Goal: Navigation & Orientation: Find specific page/section

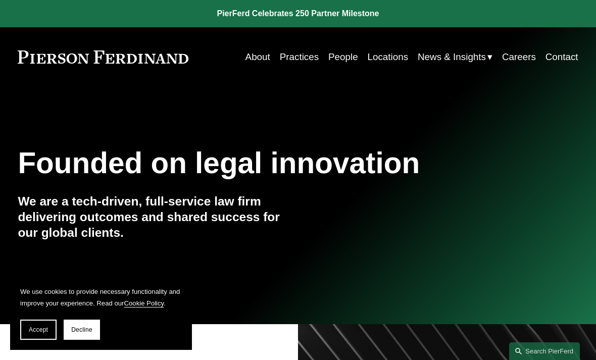
click at [307, 62] on link "Practices" at bounding box center [299, 56] width 39 height 19
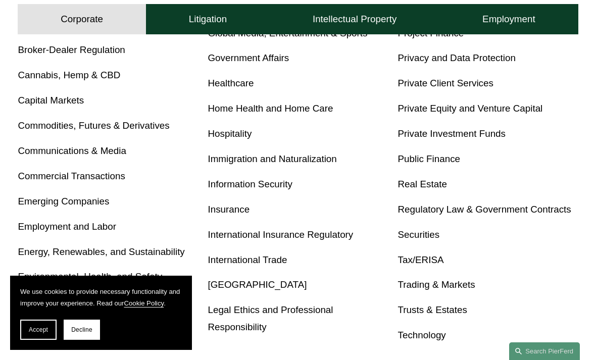
scroll to position [463, 0]
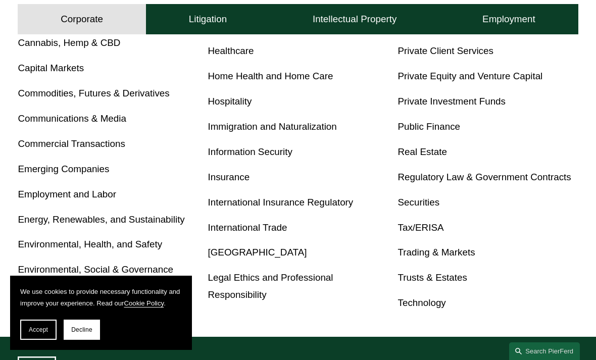
click at [164, 214] on link "Energy, Renewables, and Sustainability" at bounding box center [101, 219] width 167 height 11
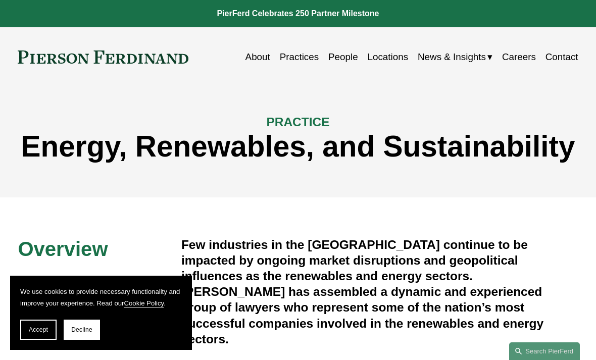
click at [342, 62] on link "People" at bounding box center [343, 56] width 30 height 19
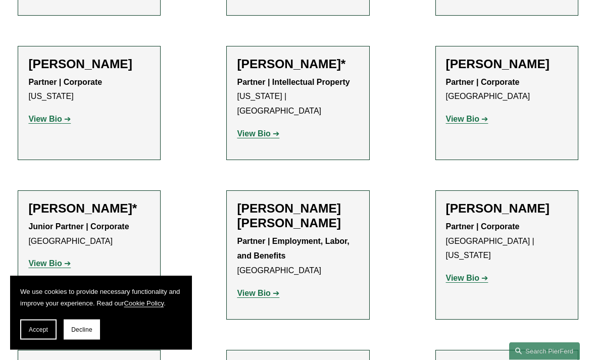
scroll to position [497, 0]
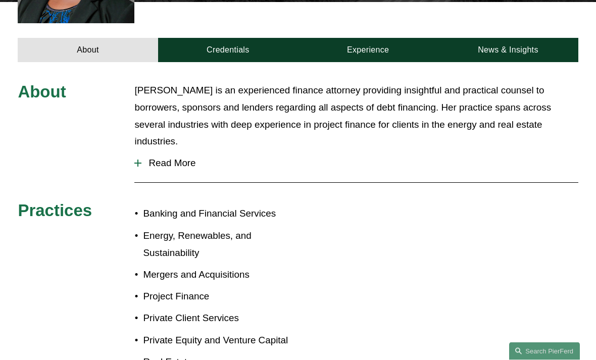
scroll to position [357, 0]
click at [236, 38] on link "Credentials" at bounding box center [228, 50] width 140 height 24
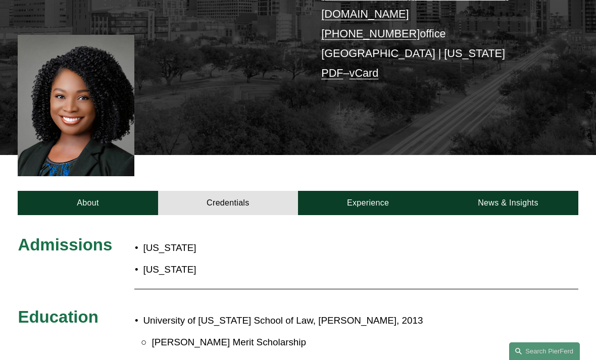
scroll to position [206, 0]
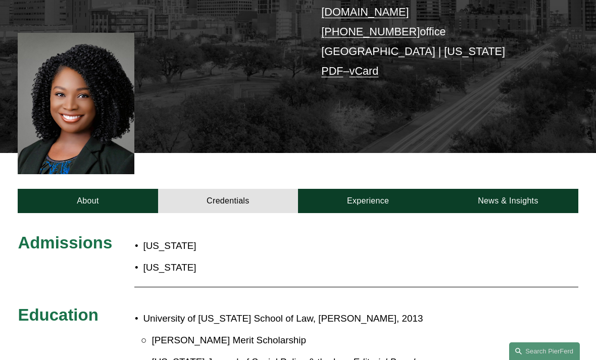
click at [117, 189] on link "About" at bounding box center [88, 201] width 140 height 24
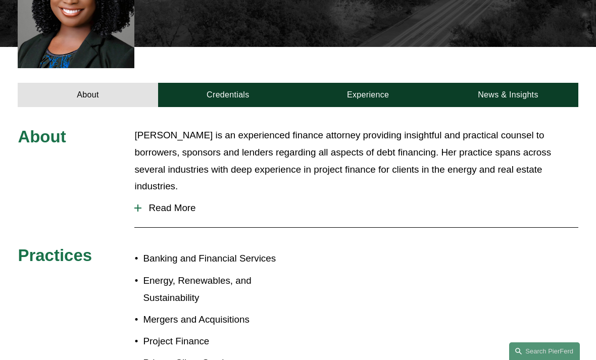
scroll to position [275, 0]
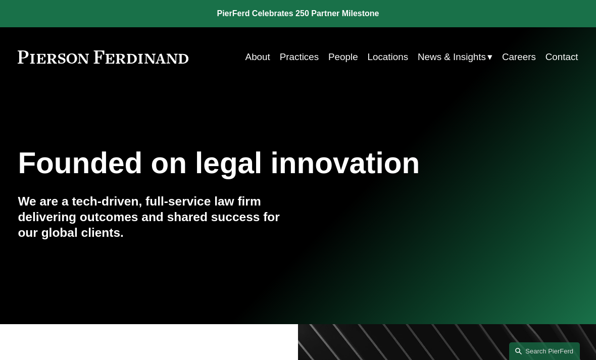
click at [387, 61] on link "Locations" at bounding box center [387, 56] width 41 height 19
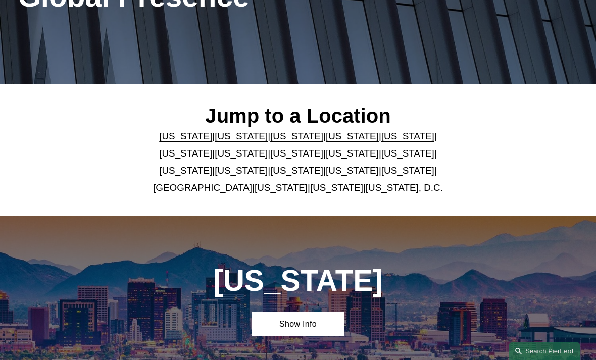
scroll to position [163, 0]
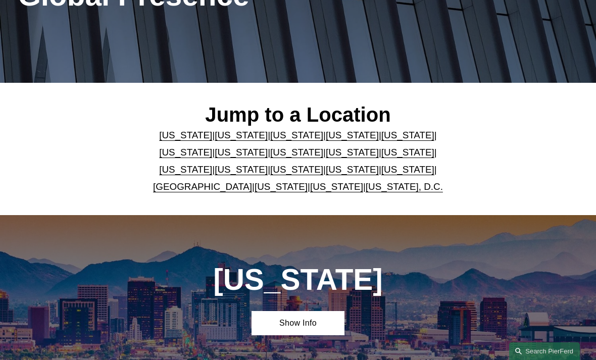
click at [387, 188] on link "Washington, D.C." at bounding box center [403, 186] width 77 height 11
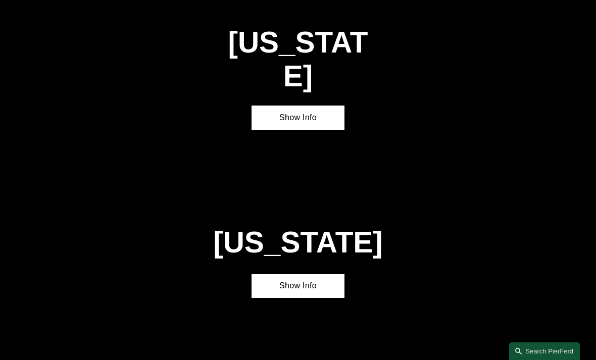
scroll to position [3419, 0]
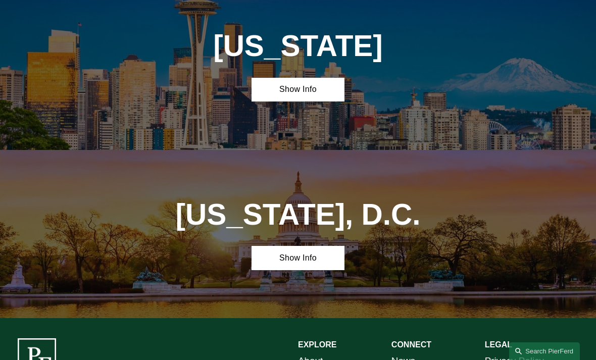
click at [311, 246] on link "Show Info" at bounding box center [297, 258] width 93 height 24
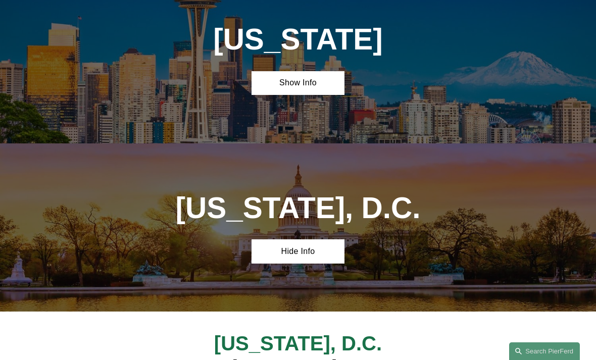
scroll to position [3425, 0]
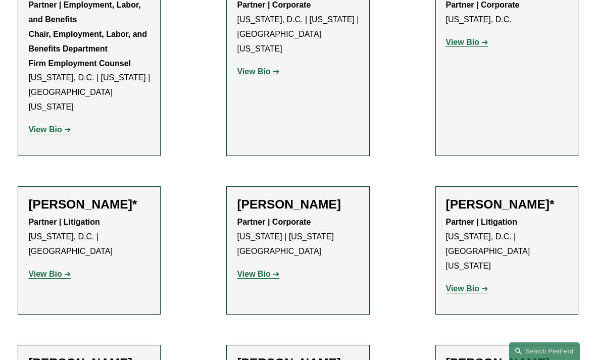
scroll to position [504, 0]
